Goal: Task Accomplishment & Management: Manage account settings

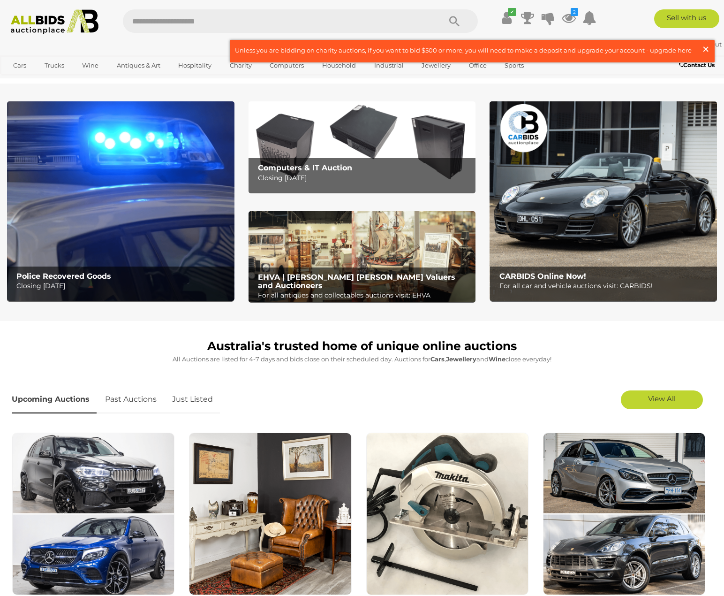
click at [707, 51] on span "×" at bounding box center [706, 49] width 8 height 18
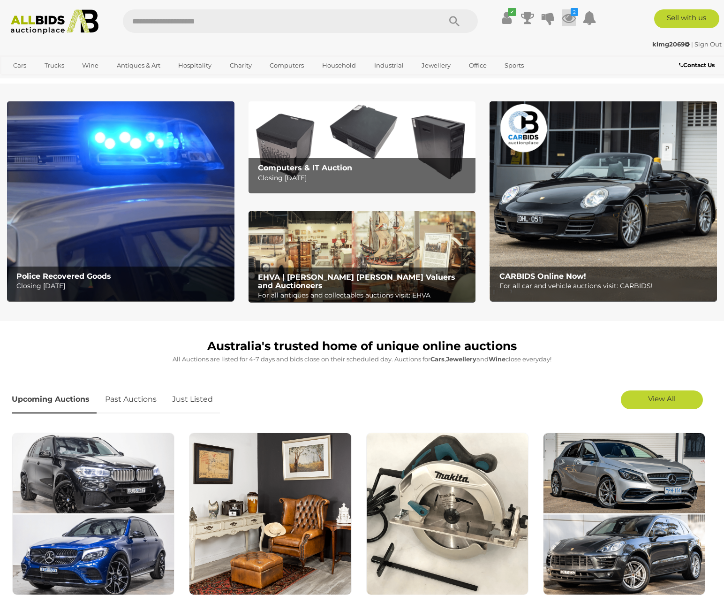
click at [574, 23] on icon at bounding box center [569, 17] width 14 height 17
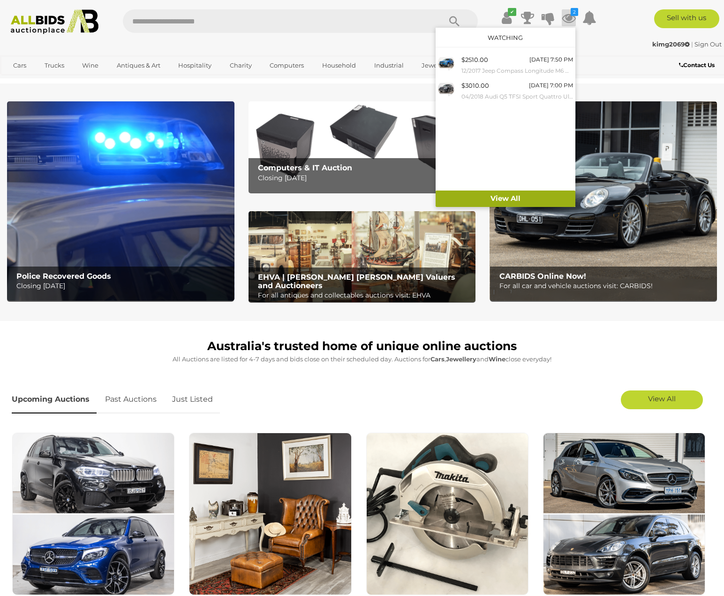
click at [494, 196] on link "View All" at bounding box center [506, 198] width 140 height 16
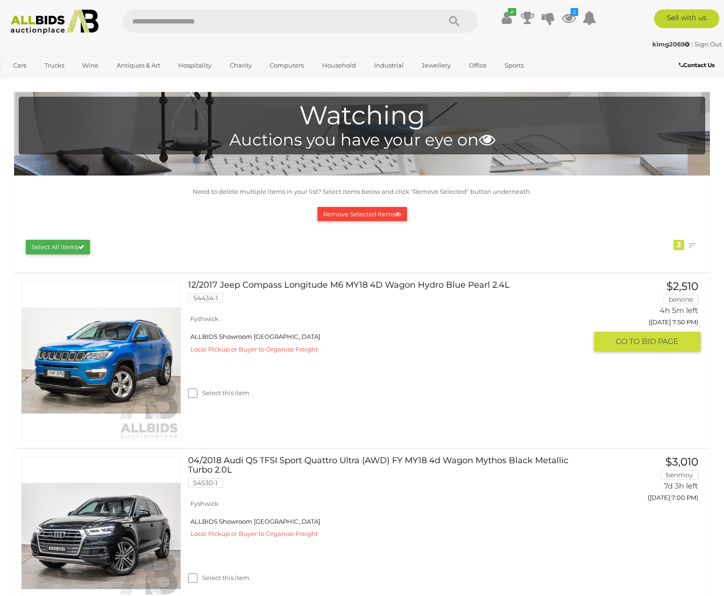
click at [262, 281] on link "12/2017 Jeep Compass Longitude M6 MY18 4D Wagon Hydro Blue Pearl 2.4L 54434-1" at bounding box center [391, 294] width 392 height 29
